Goal: Information Seeking & Learning: Learn about a topic

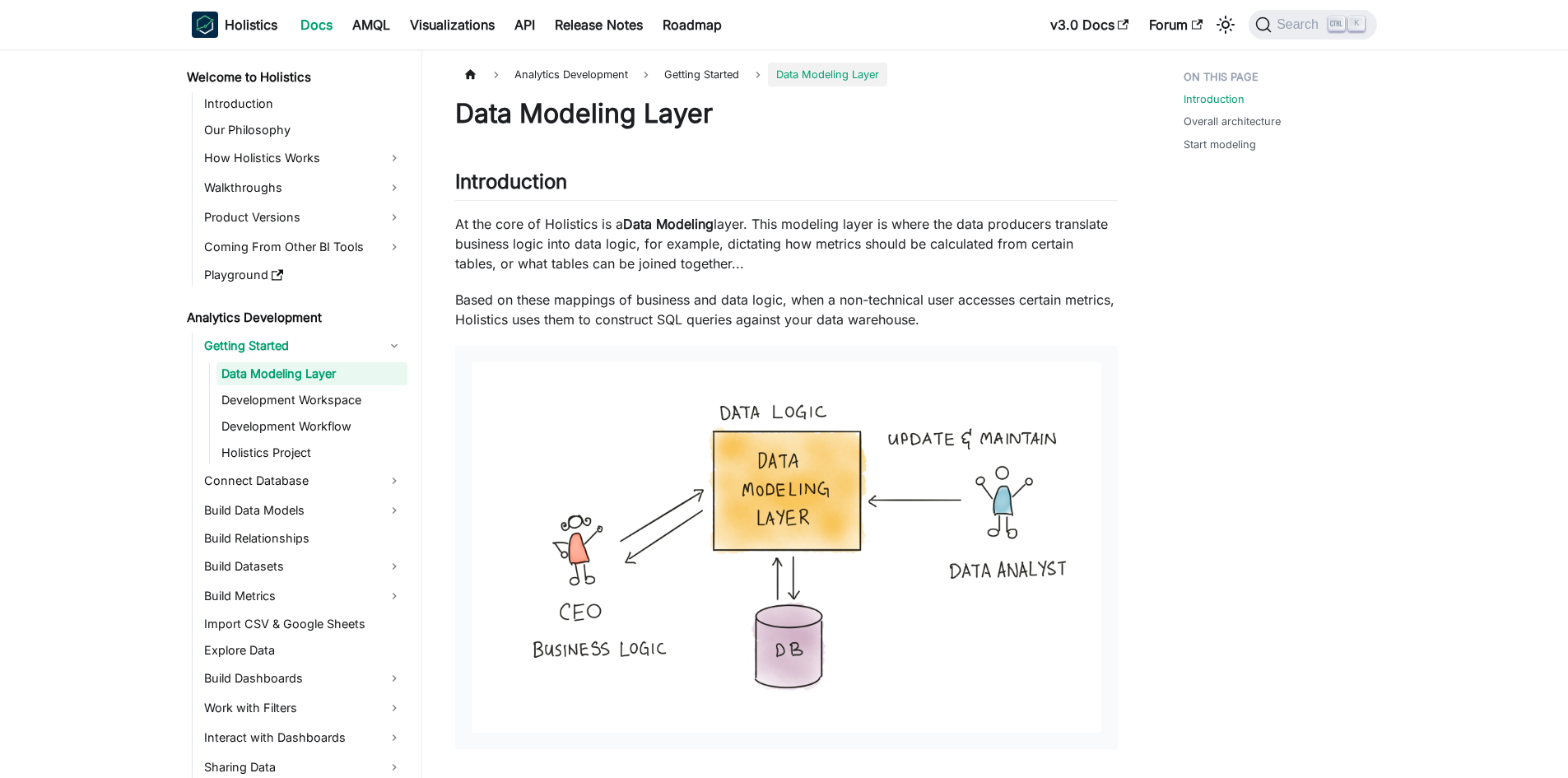
click at [519, 123] on h1 "Data Modeling Layer" at bounding box center [786, 113] width 662 height 33
click at [520, 124] on h1 "Data Modeling Layer" at bounding box center [786, 113] width 662 height 33
copy h1 "Data Modeling Layer"
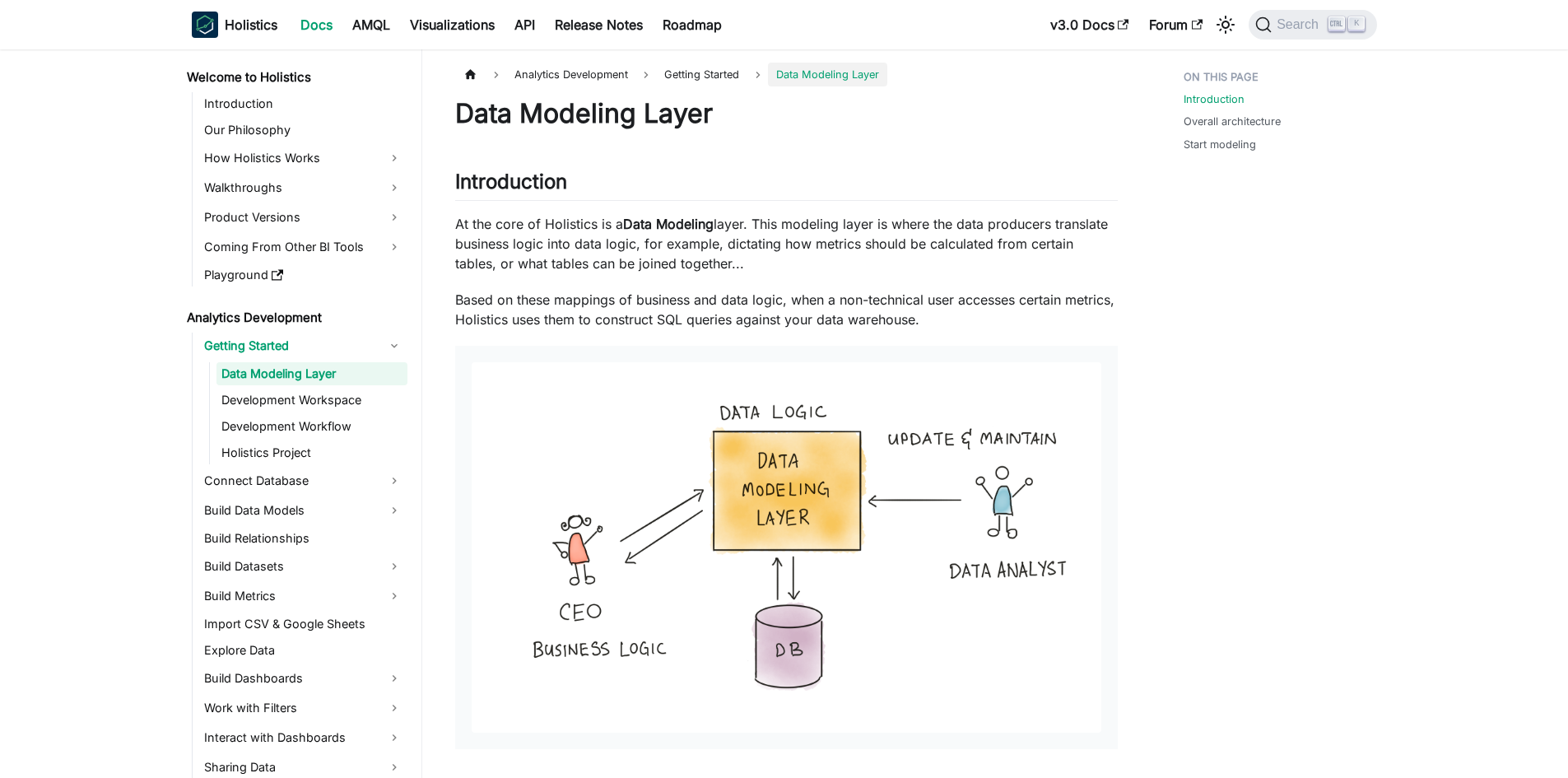
drag, startPoint x: 1465, startPoint y: 238, endPoint x: 1452, endPoint y: 249, distance: 17.0
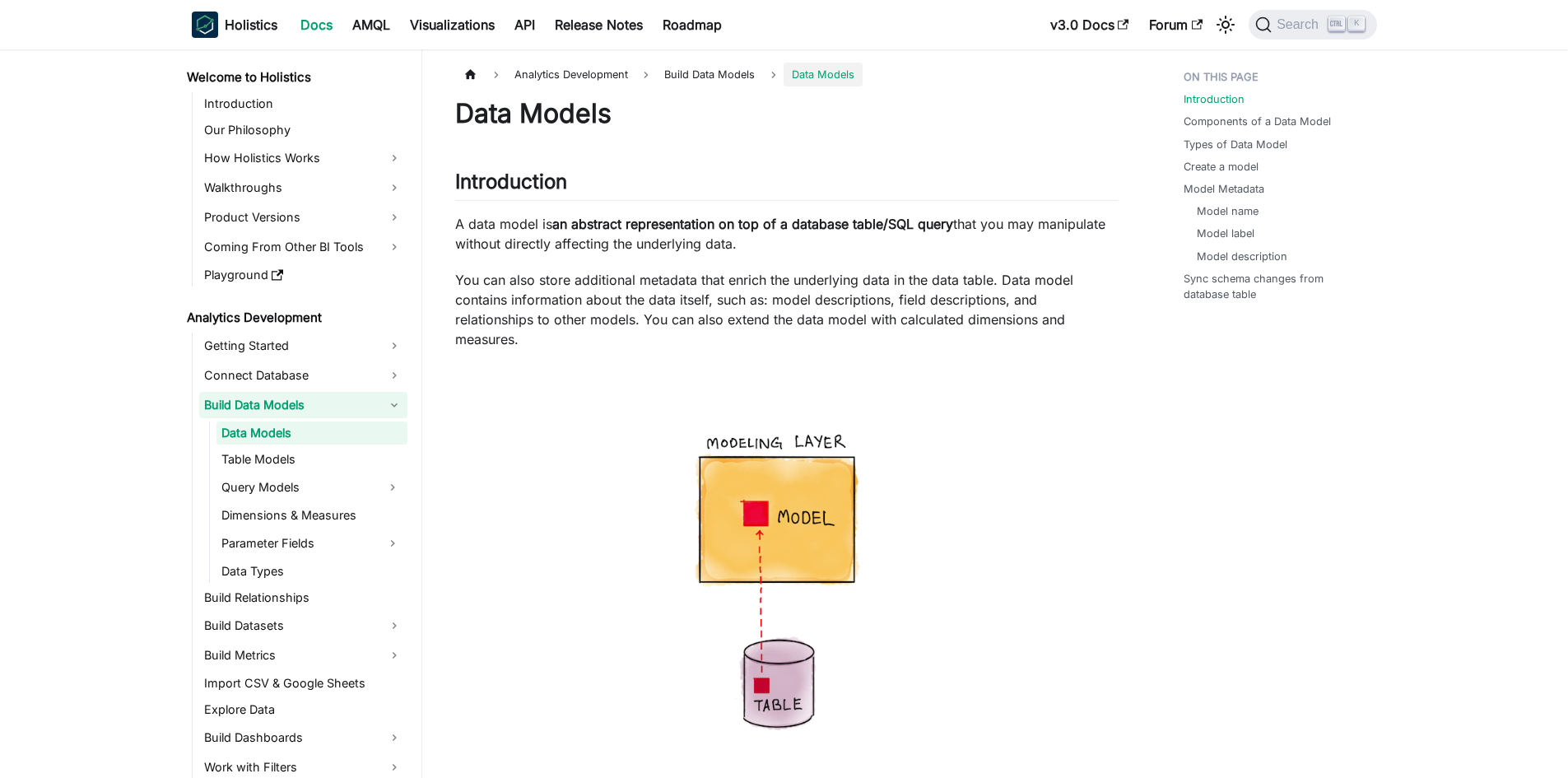
click at [388, 404] on link "Build Data Models" at bounding box center [303, 404] width 208 height 26
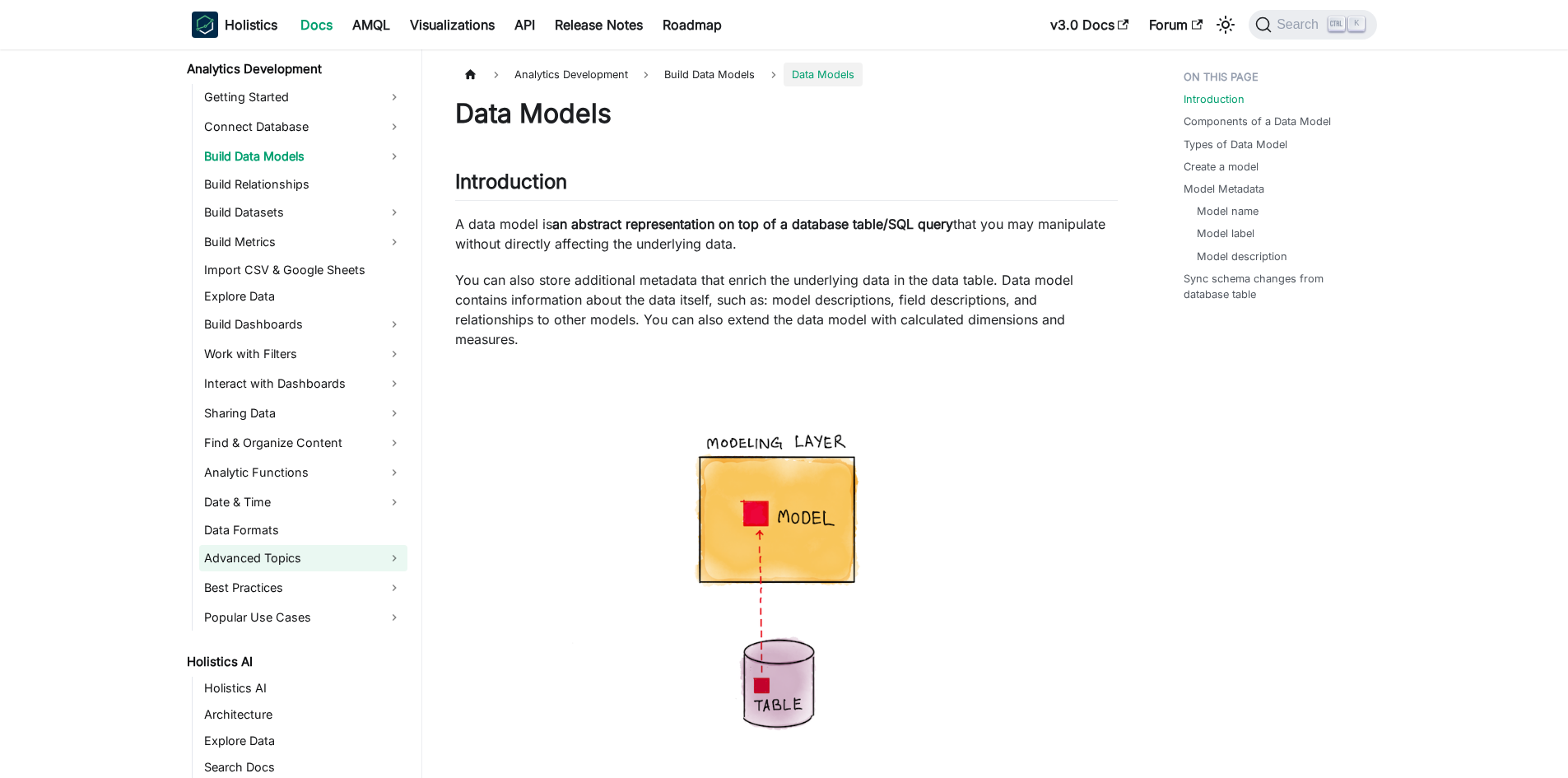
scroll to position [329, 0]
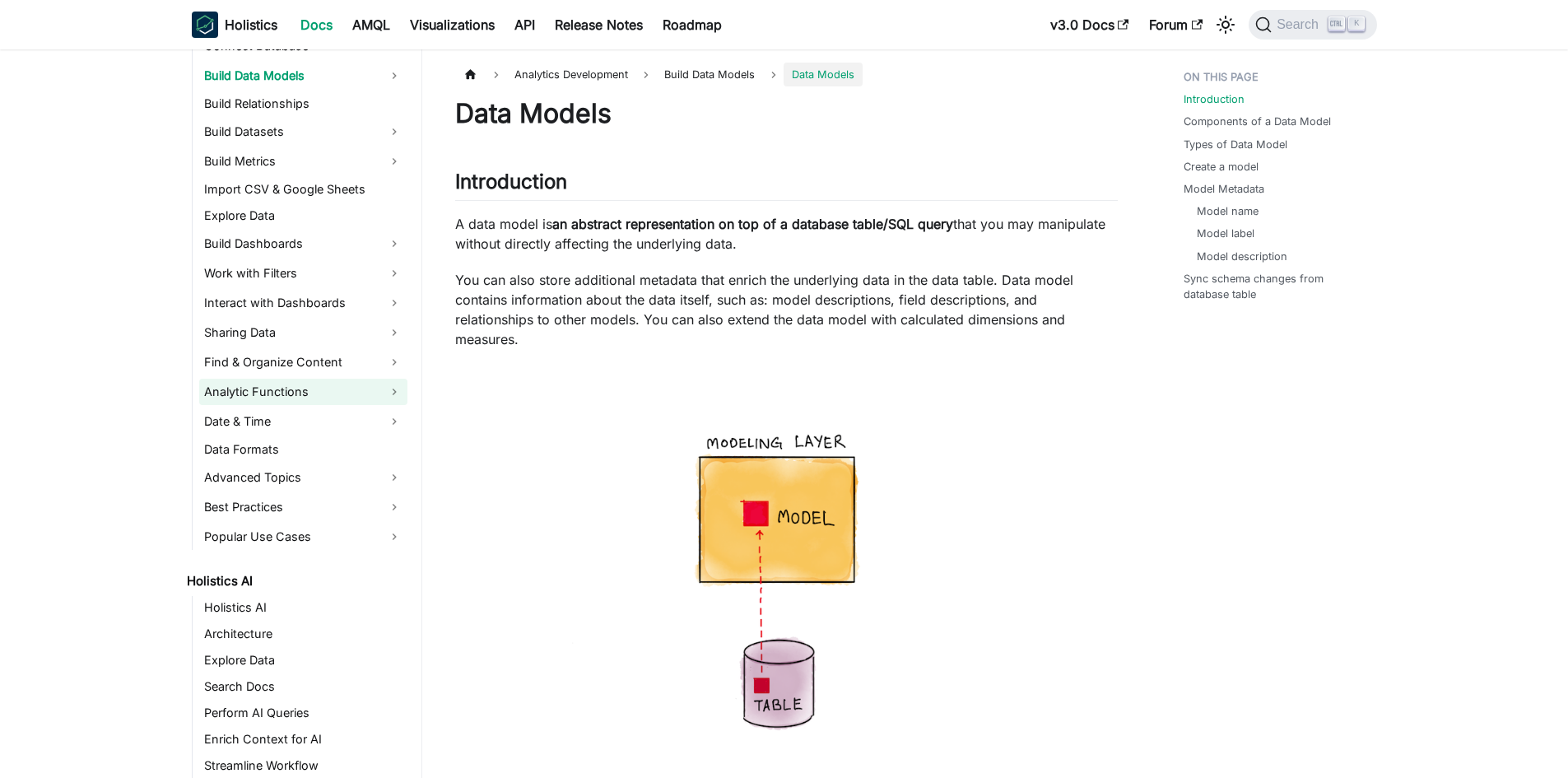
click at [390, 387] on link "Analytic Functions" at bounding box center [303, 392] width 208 height 26
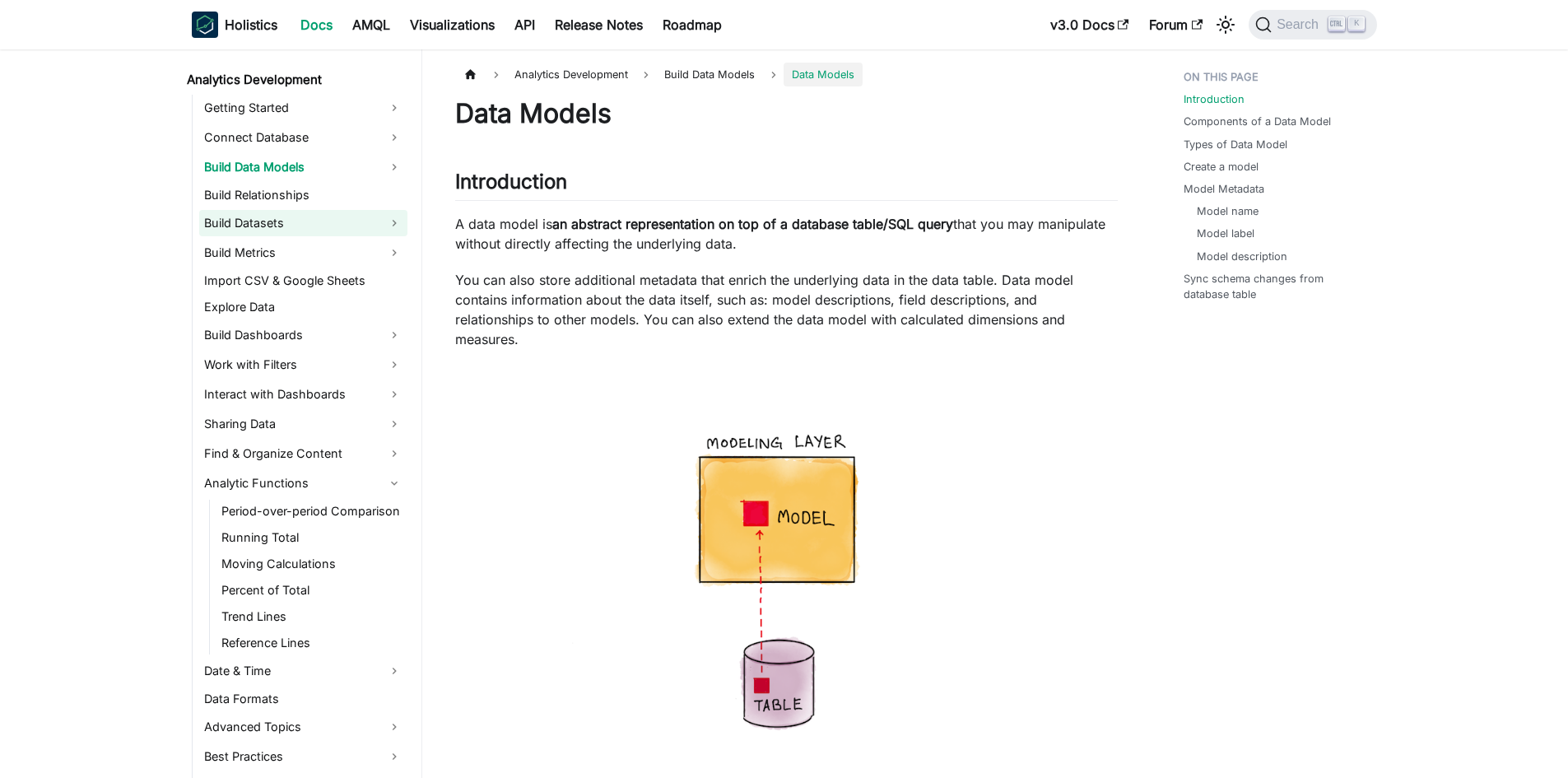
scroll to position [82, 0]
